Goal: Information Seeking & Learning: Check status

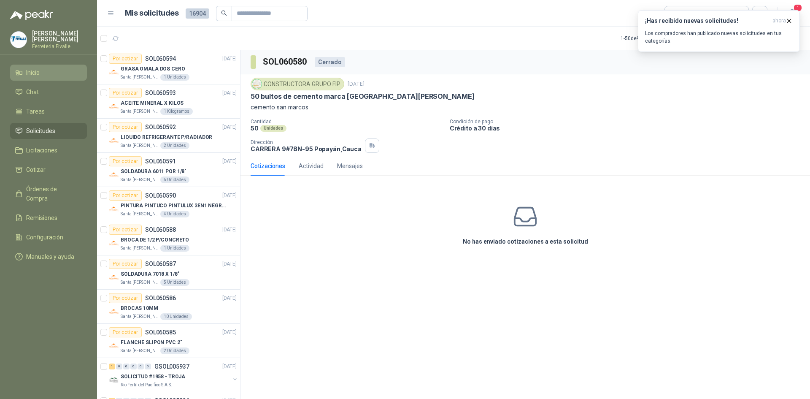
click at [49, 77] on li "Inicio" at bounding box center [48, 72] width 67 height 9
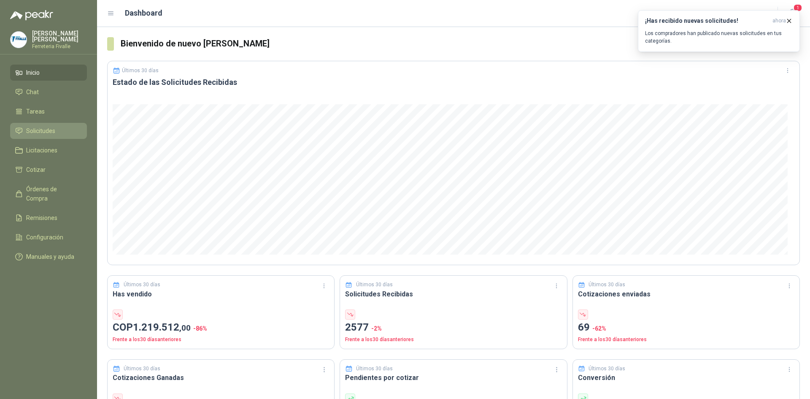
click at [40, 136] on span "Solicitudes" at bounding box center [40, 130] width 29 height 9
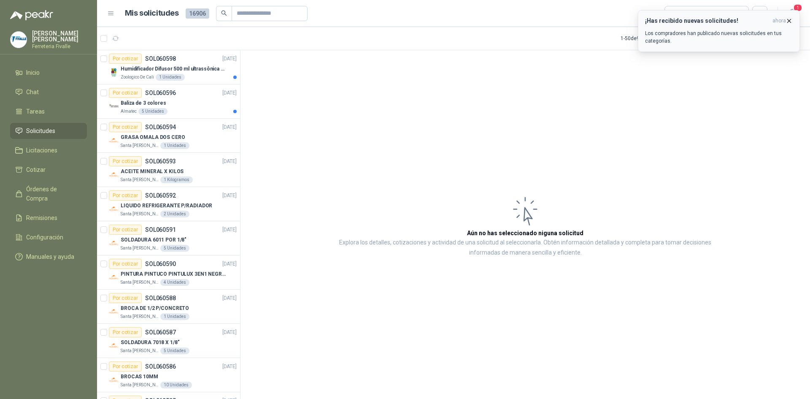
click at [792, 21] on icon "button" at bounding box center [789, 20] width 7 height 7
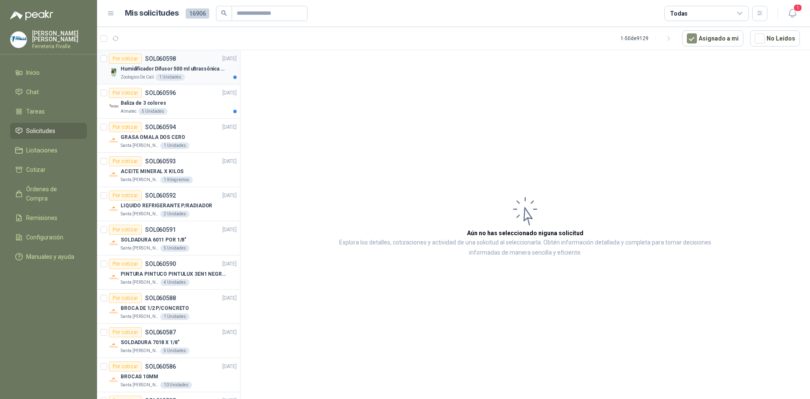
click at [198, 69] on p "Humidificador Difusor 500 ml ultrassônica Residencial Ultrassônico 500ml con vo…" at bounding box center [173, 69] width 105 height 8
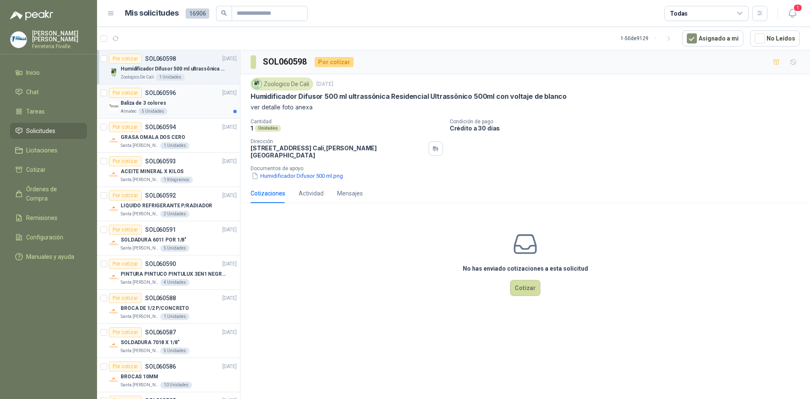
click at [190, 96] on div "Por cotizar SOL060596 [DATE]" at bounding box center [173, 93] width 128 height 10
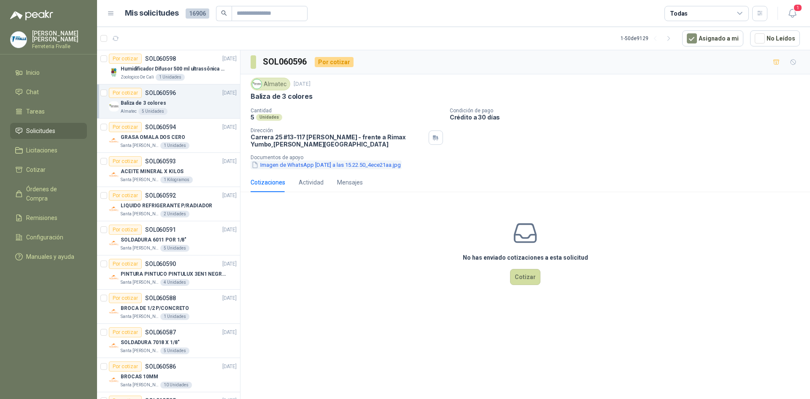
click at [357, 165] on button "Imagen de WhatsApp [DATE] a las 15.22.50_4ece21aa.jpg" at bounding box center [326, 164] width 151 height 9
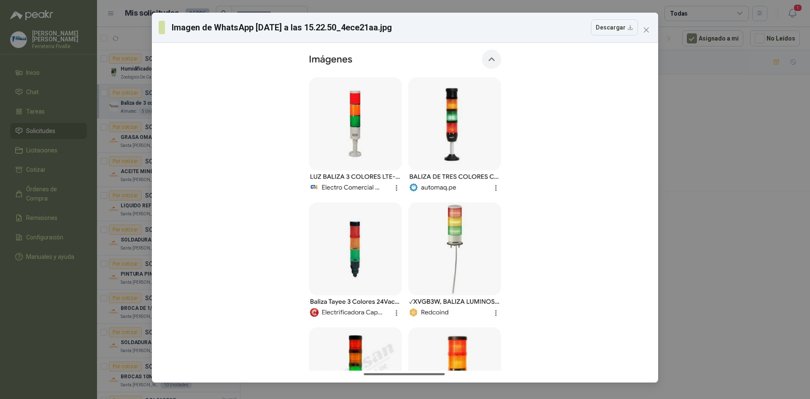
drag, startPoint x: 127, startPoint y: 214, endPoint x: 121, endPoint y: 218, distance: 7.3
click at [121, 218] on div "Imagen de WhatsApp [DATE] a las 15.22.50_4ece21aa.jpg Descargar" at bounding box center [405, 199] width 810 height 399
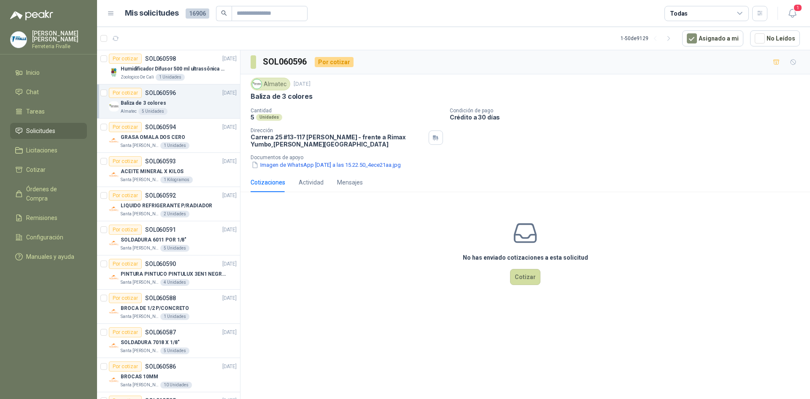
click at [271, 377] on div "SOL060596 Por cotizar Almatec [DATE] Baliza de 3 colores Cantidad 5 Unidades Co…" at bounding box center [526, 226] width 570 height 352
